Goal: Find specific page/section: Find specific page/section

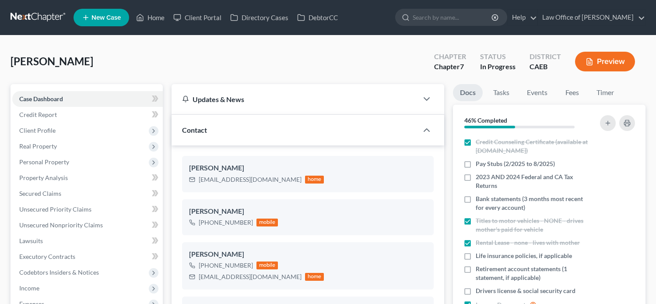
select select "9"
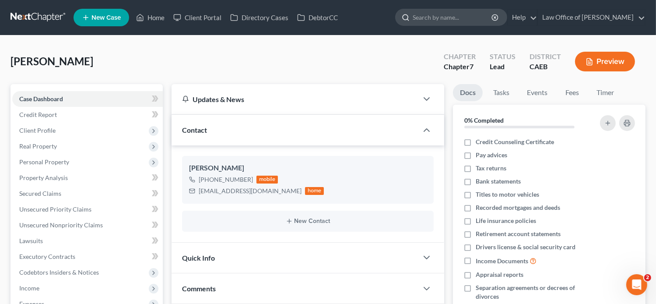
click at [460, 9] on input "search" at bounding box center [453, 17] width 80 height 16
paste input "Ricardo Morfin"
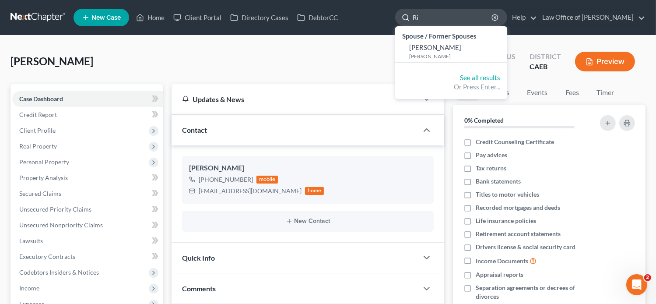
type input "R"
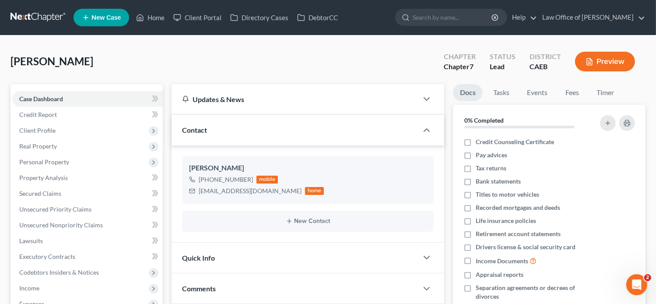
click at [200, 56] on div "Avila, Gonzalo Upgraded Chapter Chapter 7 Status Lead District CAEB Preview" at bounding box center [328, 65] width 635 height 38
click at [139, 18] on icon at bounding box center [140, 17] width 8 height 11
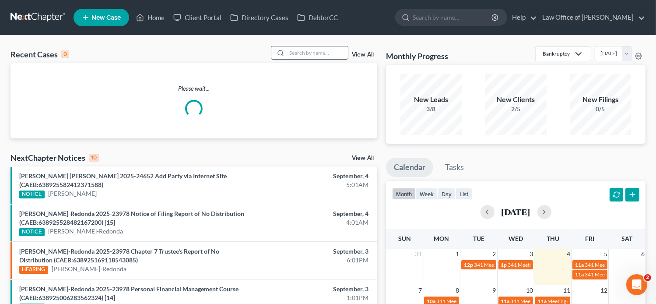
click at [317, 55] on input "search" at bounding box center [317, 52] width 61 height 13
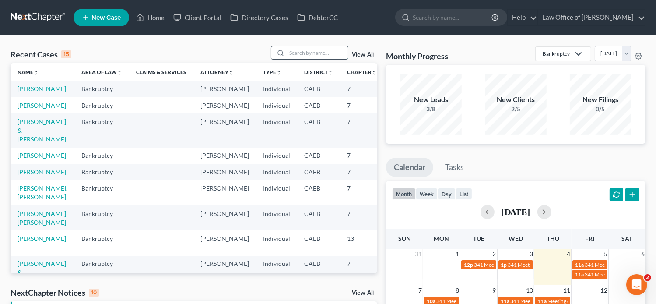
paste input "Ricardo Morfin"
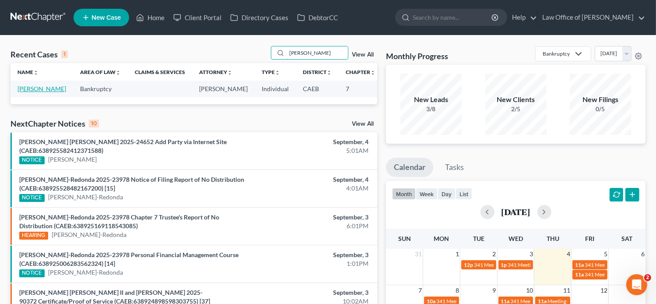
type input "Ricardo Morfin"
click at [30, 91] on link "[PERSON_NAME]" at bounding box center [42, 88] width 49 height 7
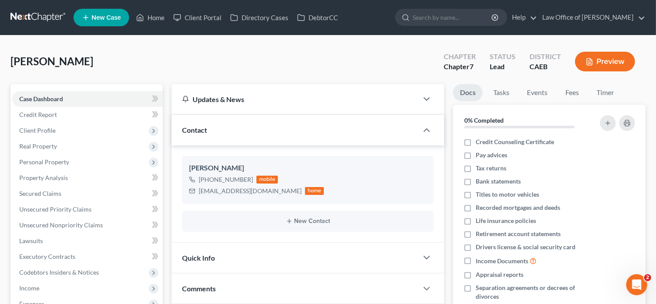
click at [392, 5] on nav "Home New Case Client Portal Directory Cases DebtorCC Law Office of Flor A. Tata…" at bounding box center [328, 17] width 656 height 35
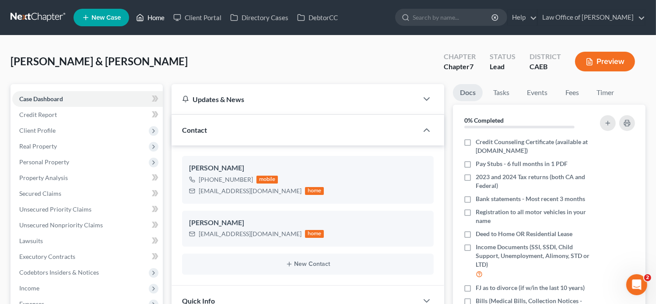
click at [158, 16] on link "Home" at bounding box center [150, 18] width 37 height 16
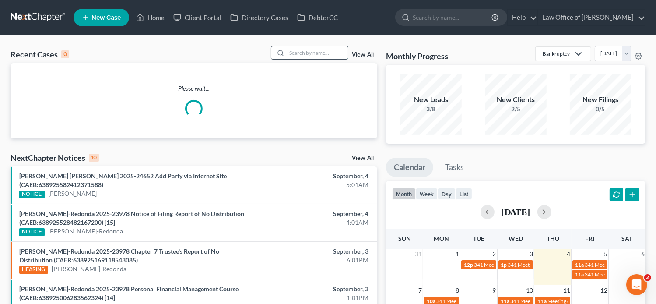
click at [317, 53] on input "search" at bounding box center [317, 52] width 61 height 13
paste input "[PERSON_NAME]"
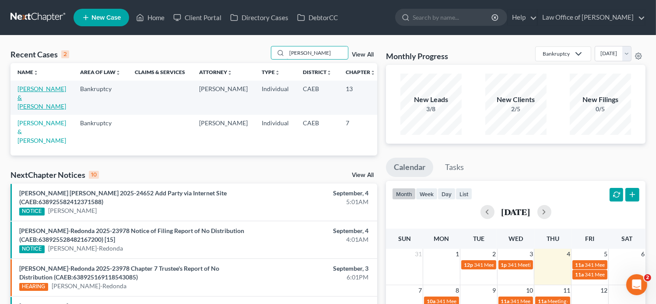
type input "[PERSON_NAME]"
click at [33, 98] on link "[PERSON_NAME] & [PERSON_NAME]" at bounding box center [42, 97] width 49 height 25
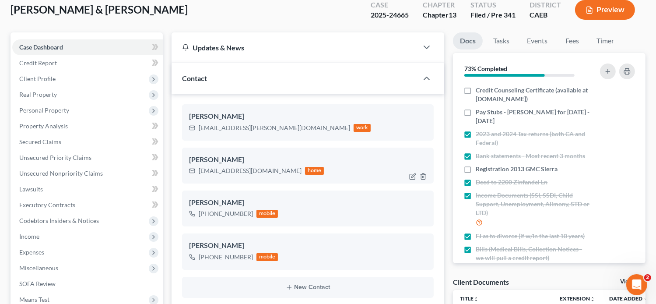
scroll to position [52, 0]
drag, startPoint x: 268, startPoint y: 126, endPoint x: 198, endPoint y: 125, distance: 70.0
click at [198, 125] on div "[EMAIL_ADDRESS][PERSON_NAME][DOMAIN_NAME] work" at bounding box center [280, 127] width 182 height 11
copy div "[EMAIL_ADDRESS][PERSON_NAME][DOMAIN_NAME]"
drag, startPoint x: 258, startPoint y: 171, endPoint x: 194, endPoint y: 170, distance: 63.5
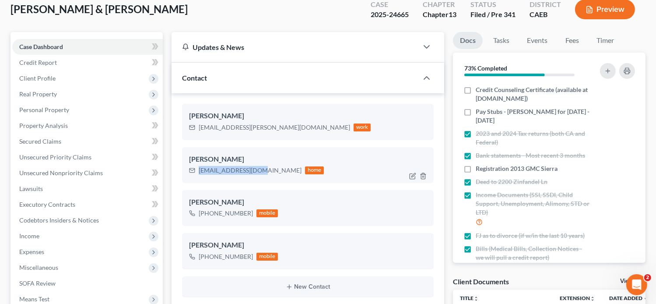
click at [194, 170] on div "[EMAIL_ADDRESS][DOMAIN_NAME] home" at bounding box center [256, 170] width 135 height 11
copy div "[EMAIL_ADDRESS][DOMAIN_NAME]"
click at [567, 41] on link "Fees" at bounding box center [572, 40] width 28 height 17
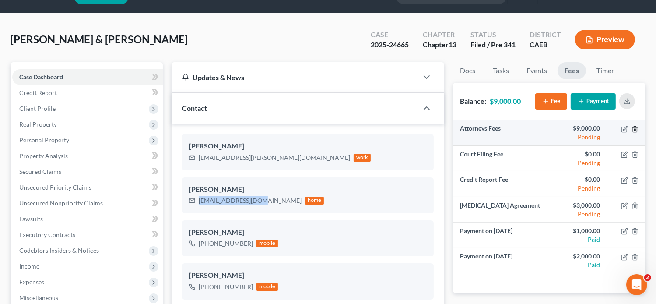
scroll to position [22, 0]
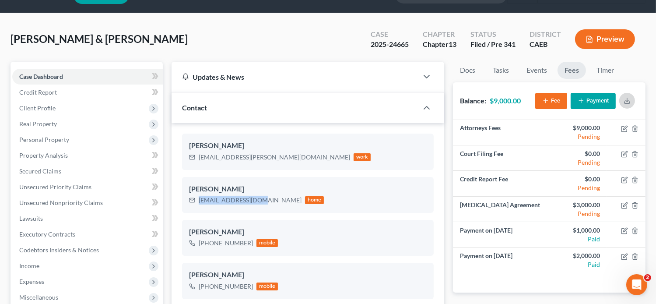
click at [630, 102] on icon "button" at bounding box center [627, 103] width 5 height 2
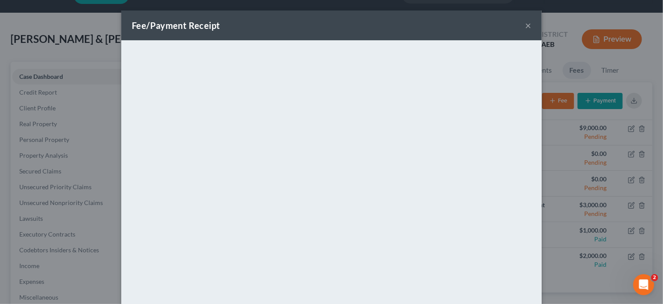
click at [526, 26] on button "×" at bounding box center [528, 25] width 6 height 11
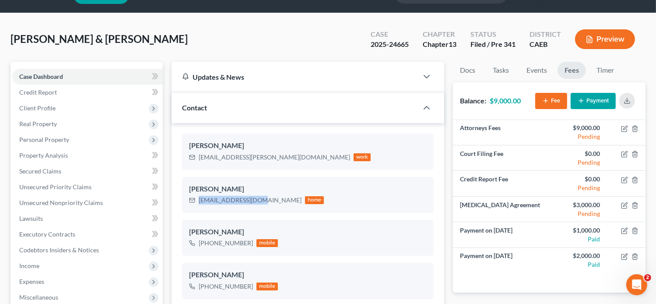
scroll to position [0, 0]
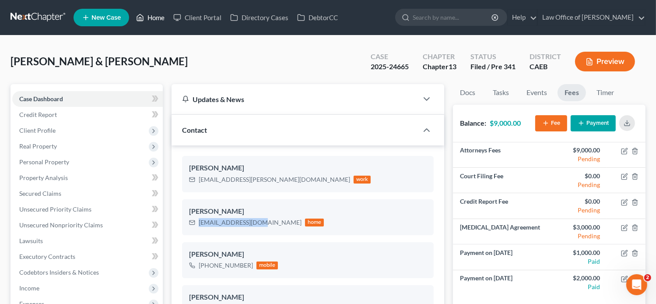
click at [161, 15] on link "Home" at bounding box center [150, 18] width 37 height 16
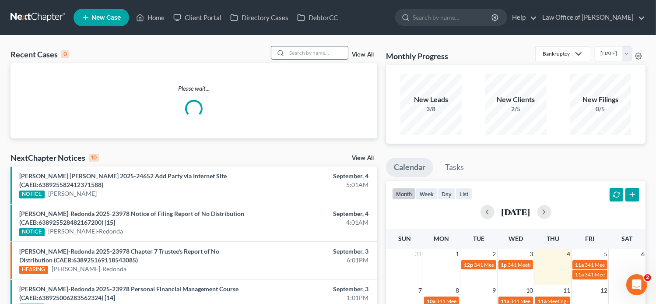
click at [303, 54] on input "search" at bounding box center [317, 52] width 61 height 13
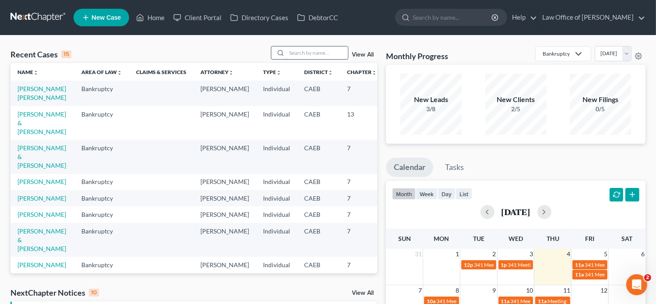
paste input "[PERSON_NAME]"
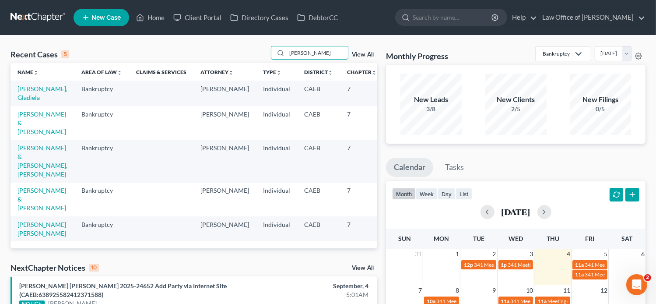
type input "[PERSON_NAME]"
click at [28, 95] on link "[PERSON_NAME], Gladiela" at bounding box center [43, 93] width 50 height 16
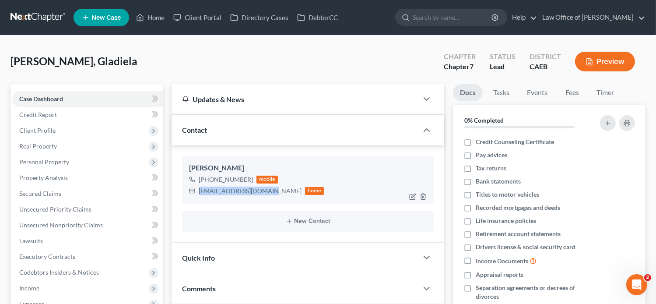
drag, startPoint x: 265, startPoint y: 189, endPoint x: 187, endPoint y: 185, distance: 77.6
click at [187, 185] on div "[PERSON_NAME] [PHONE_NUMBER] mobile [EMAIL_ADDRESS][DOMAIN_NAME] home" at bounding box center [308, 179] width 252 height 47
copy div "[EMAIL_ADDRESS][DOMAIN_NAME]"
click at [571, 96] on link "Fees" at bounding box center [572, 92] width 28 height 17
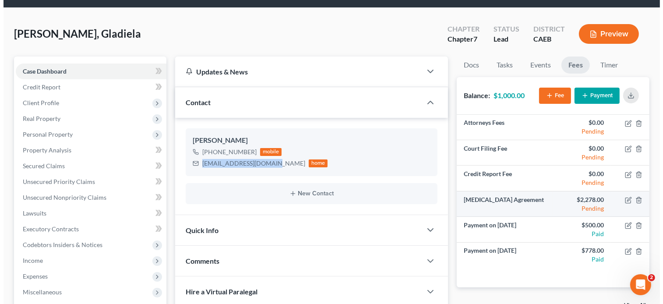
scroll to position [28, 0]
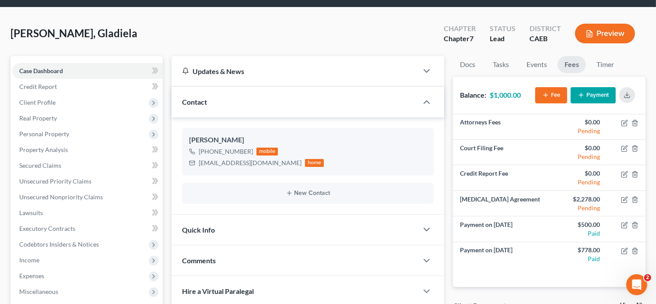
click at [487, 10] on div "[PERSON_NAME], Gladiela Upgraded Chapter Chapter 7 Status Lead District CAEB Pr…" at bounding box center [328, 270] width 656 height 527
click at [632, 96] on button "button" at bounding box center [627, 95] width 16 height 16
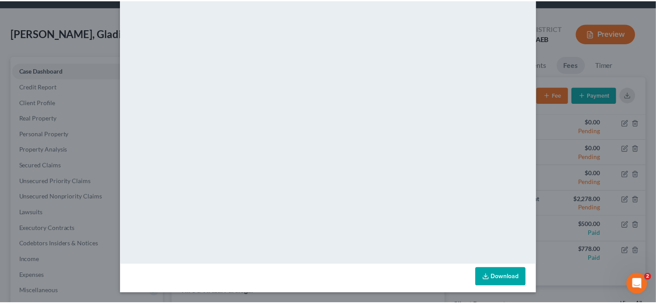
scroll to position [0, 0]
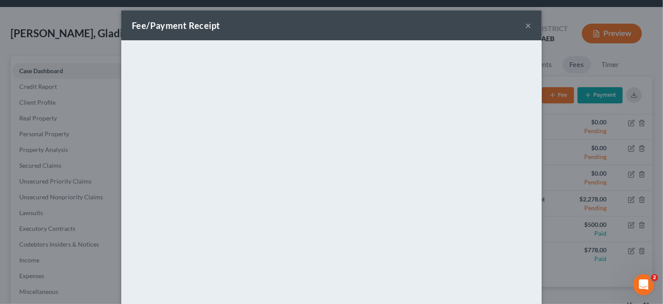
click at [525, 26] on button "×" at bounding box center [528, 25] width 6 height 11
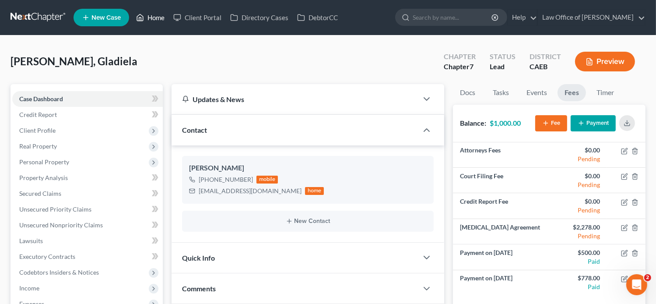
click at [145, 16] on link "Home" at bounding box center [150, 18] width 37 height 16
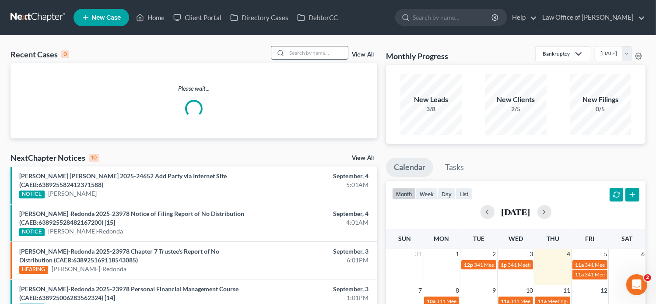
click at [314, 56] on input "search" at bounding box center [317, 52] width 61 height 13
paste input "RAYA"
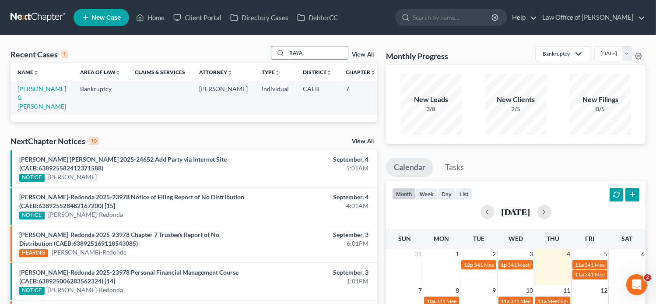
type input "RAYA"
click at [30, 101] on td "[PERSON_NAME] & [PERSON_NAME]" at bounding box center [42, 98] width 63 height 34
click at [23, 95] on link "[PERSON_NAME] & [PERSON_NAME]" at bounding box center [42, 97] width 49 height 25
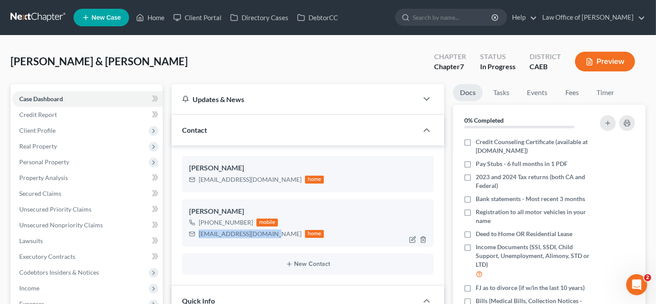
drag, startPoint x: 271, startPoint y: 234, endPoint x: 195, endPoint y: 235, distance: 76.2
click at [195, 235] on div "[EMAIL_ADDRESS][DOMAIN_NAME] home" at bounding box center [256, 233] width 135 height 11
copy div "[EMAIL_ADDRESS][DOMAIN_NAME]"
drag, startPoint x: 272, startPoint y: 181, endPoint x: 196, endPoint y: 179, distance: 75.7
click at [196, 179] on div "[EMAIL_ADDRESS][DOMAIN_NAME] home" at bounding box center [256, 179] width 135 height 11
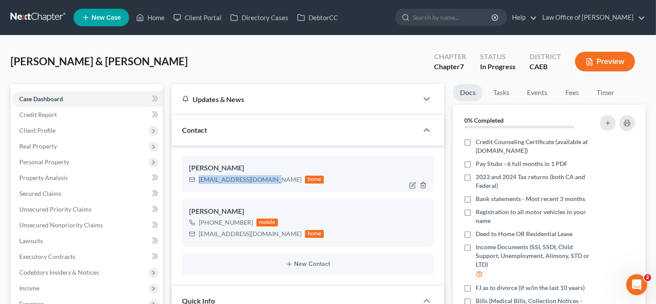
copy div "[EMAIL_ADDRESS][DOMAIN_NAME]"
click at [578, 91] on link "Fees" at bounding box center [572, 92] width 28 height 17
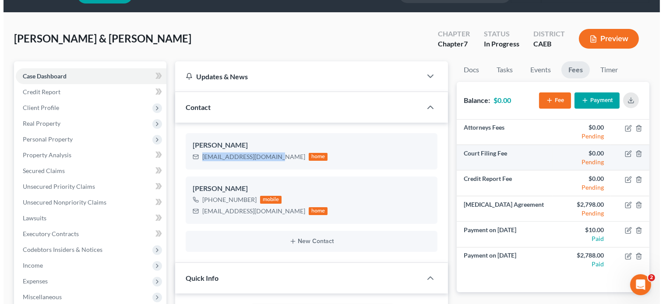
scroll to position [21, 0]
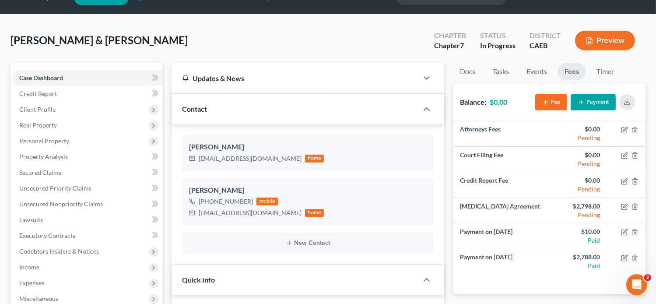
click at [627, 99] on line "button" at bounding box center [627, 101] width 0 height 4
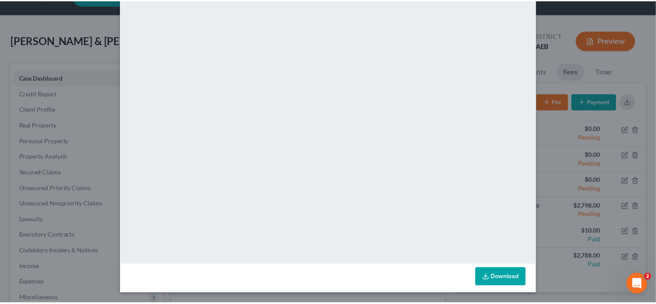
scroll to position [0, 0]
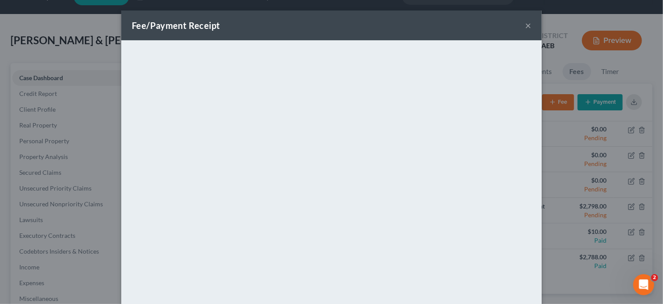
click at [525, 25] on button "×" at bounding box center [528, 25] width 6 height 11
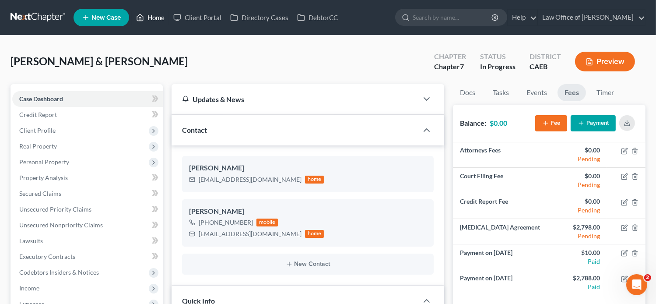
click at [164, 12] on link "Home" at bounding box center [150, 18] width 37 height 16
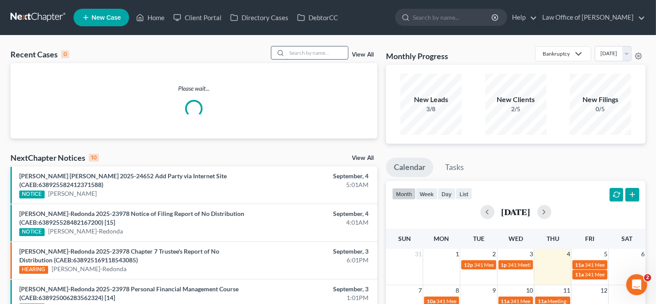
click at [313, 57] on input "search" at bounding box center [317, 52] width 61 height 13
paste input "[PERSON_NAME]"
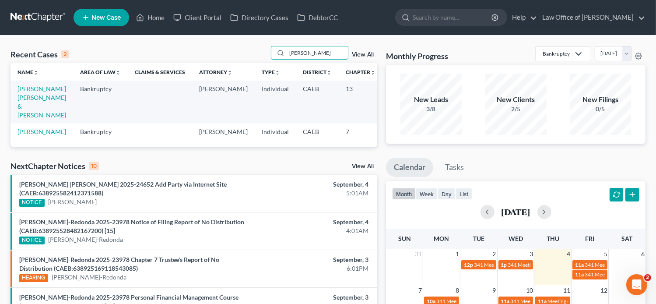
type input "[PERSON_NAME]"
click at [30, 100] on link "[PERSON_NAME] [PERSON_NAME] & [PERSON_NAME]" at bounding box center [42, 102] width 49 height 34
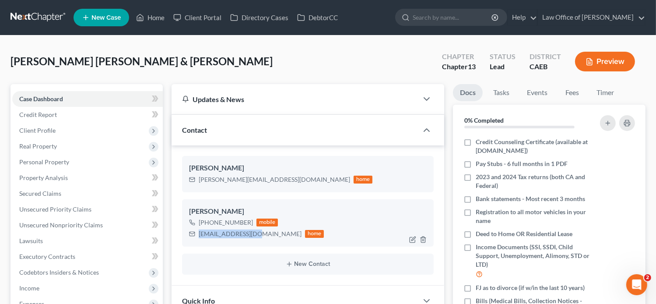
drag, startPoint x: 255, startPoint y: 236, endPoint x: 198, endPoint y: 234, distance: 56.9
click at [198, 234] on div "[EMAIL_ADDRESS][DOMAIN_NAME] home" at bounding box center [256, 233] width 135 height 11
copy div "[EMAIL_ADDRESS][DOMAIN_NAME]"
drag, startPoint x: 253, startPoint y: 177, endPoint x: 198, endPoint y: 178, distance: 54.7
click at [198, 178] on div "[PERSON_NAME][EMAIL_ADDRESS][DOMAIN_NAME] home" at bounding box center [281, 179] width 184 height 11
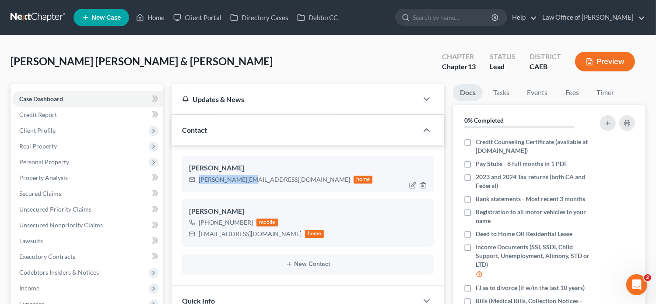
copy div "[PERSON_NAME][EMAIL_ADDRESS][DOMAIN_NAME]"
click at [574, 96] on link "Fees" at bounding box center [572, 92] width 28 height 17
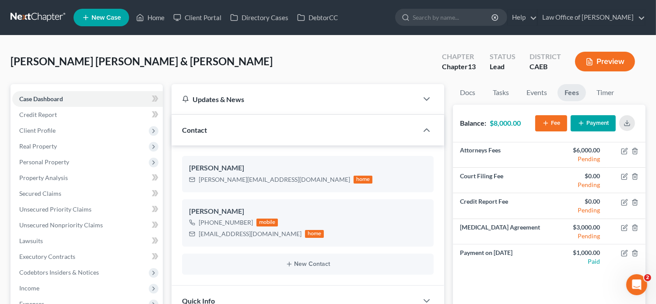
click at [624, 124] on icon "button" at bounding box center [627, 122] width 7 height 7
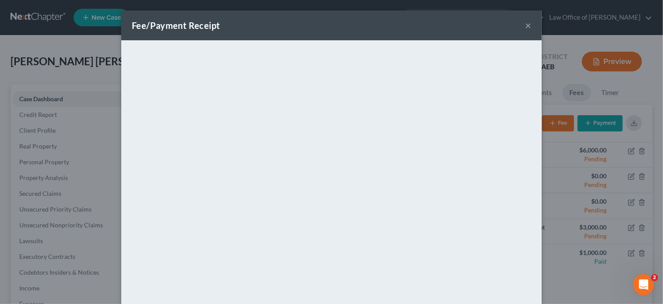
click at [422, 29] on div "Fee/Payment Receipt ×" at bounding box center [331, 26] width 420 height 30
click at [525, 27] on button "×" at bounding box center [528, 25] width 6 height 11
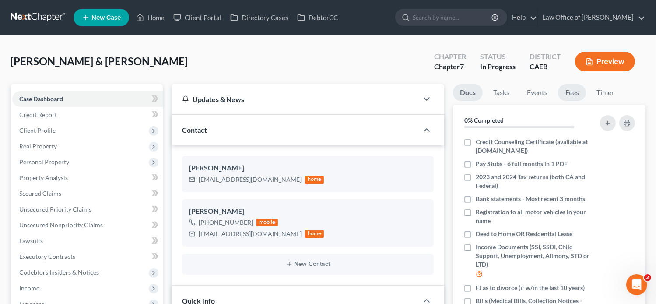
click at [579, 92] on link "Fees" at bounding box center [572, 92] width 28 height 17
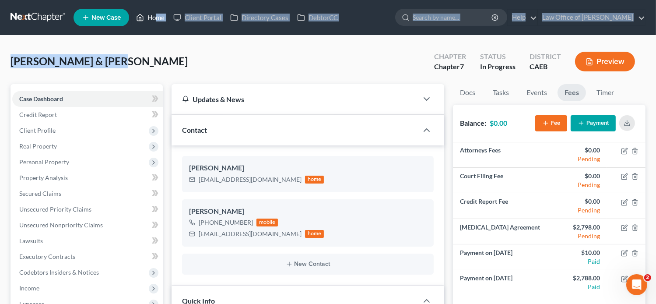
drag, startPoint x: 133, startPoint y: 63, endPoint x: 155, endPoint y: 16, distance: 51.9
drag, startPoint x: 155, startPoint y: 16, endPoint x: 149, endPoint y: 16, distance: 6.1
click at [149, 16] on link "Home" at bounding box center [150, 18] width 37 height 16
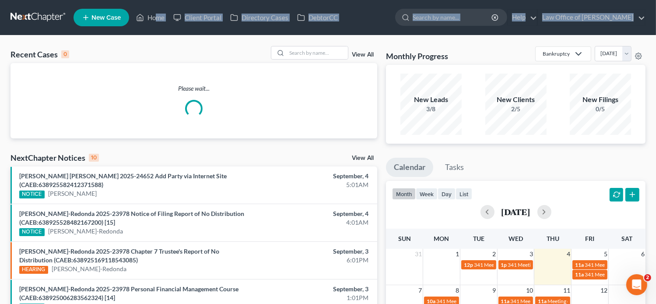
click at [193, 49] on div "Recent Cases 0 View All" at bounding box center [194, 54] width 367 height 17
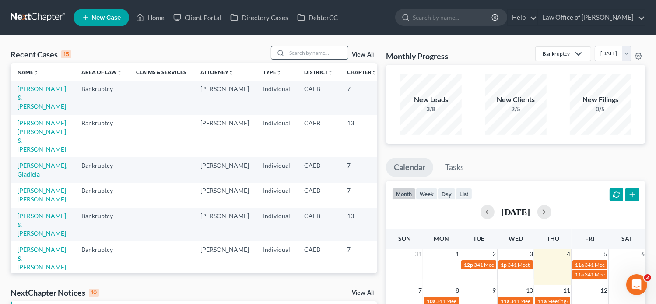
click at [297, 55] on input "search" at bounding box center [317, 52] width 61 height 13
paste input "[PERSON_NAME]"
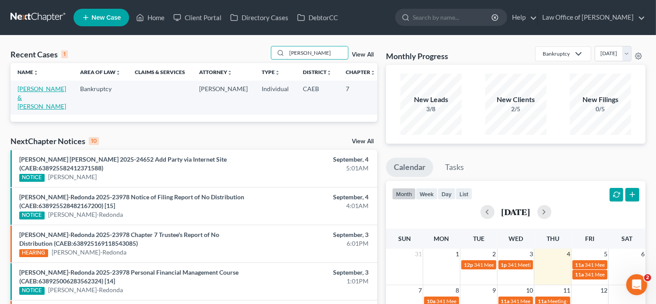
type input "[PERSON_NAME]"
click at [22, 95] on link "[PERSON_NAME] & [PERSON_NAME]" at bounding box center [42, 97] width 49 height 25
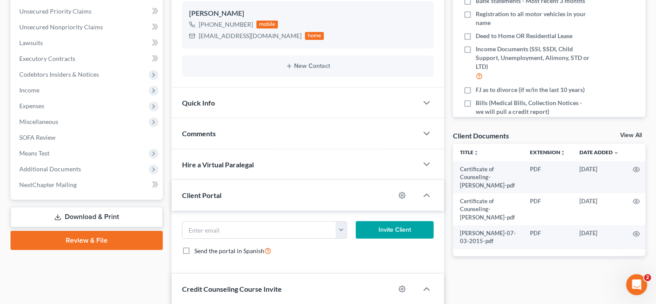
scroll to position [185, 0]
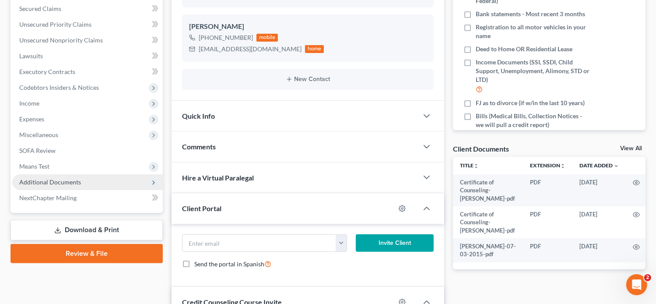
click at [107, 185] on span "Additional Documents" at bounding box center [87, 182] width 151 height 16
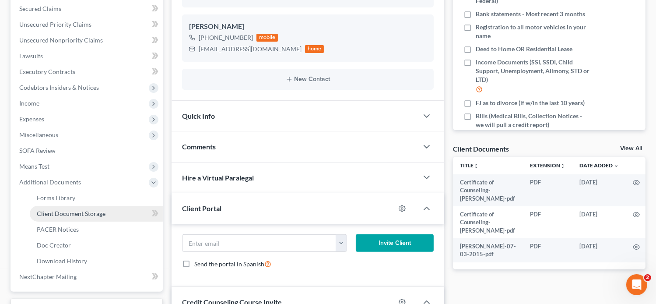
click at [91, 213] on span "Client Document Storage" at bounding box center [71, 213] width 69 height 7
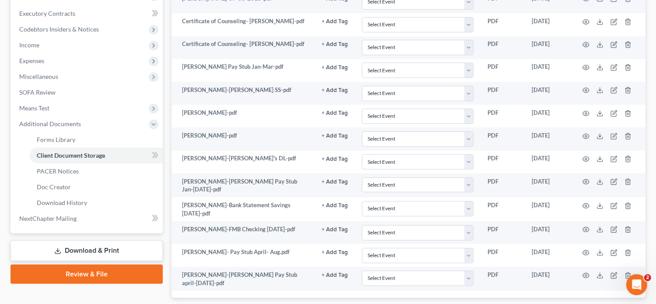
scroll to position [238, 0]
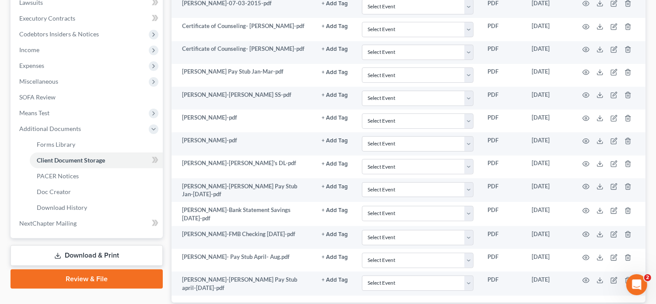
click at [167, 25] on div "Forms Library Client Document Storage PACER Notices Doc Creator Download Histor…" at bounding box center [408, 88] width 483 height 484
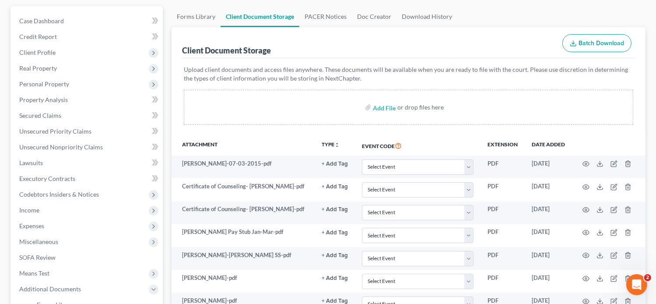
scroll to position [0, 0]
